Goal: Information Seeking & Learning: Learn about a topic

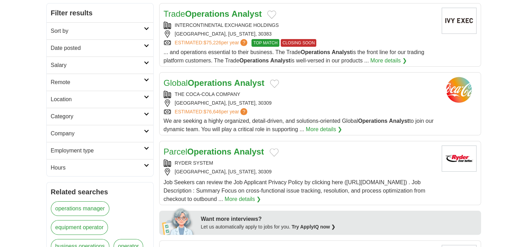
scroll to position [104, 0]
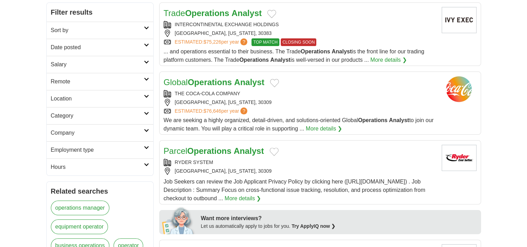
click at [219, 85] on strong "Operations" at bounding box center [210, 81] width 44 height 9
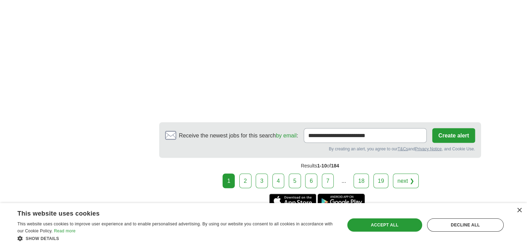
scroll to position [1260, 0]
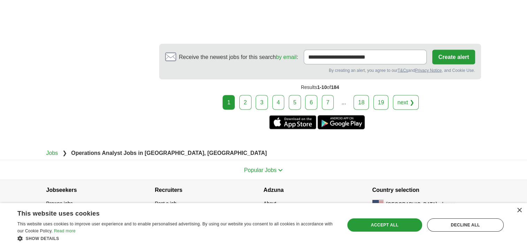
click at [249, 99] on link "2" at bounding box center [245, 102] width 12 height 15
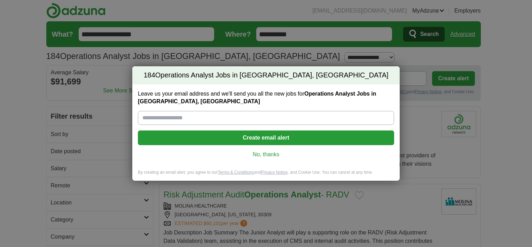
click at [259, 151] on link "No, thanks" at bounding box center [265, 154] width 245 height 8
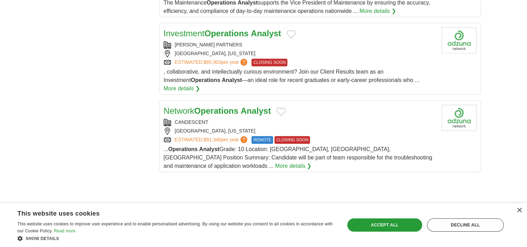
scroll to position [774, 0]
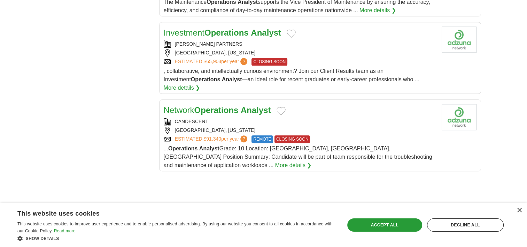
click at [233, 105] on strong "Operations" at bounding box center [216, 109] width 44 height 9
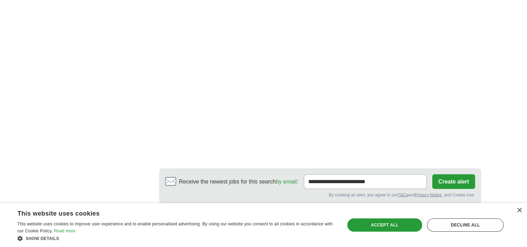
scroll to position [1239, 0]
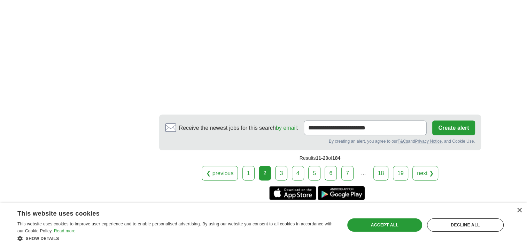
click at [283, 165] on link "3" at bounding box center [281, 172] width 12 height 15
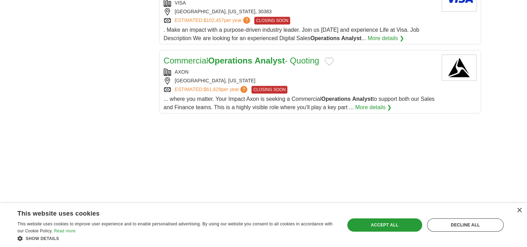
scroll to position [773, 0]
